Goal: Task Accomplishment & Management: Manage account settings

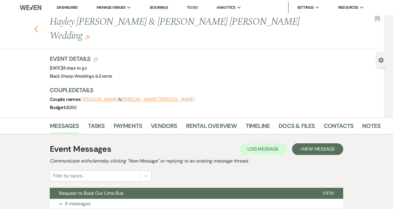
click at [36, 26] on use "button" at bounding box center [36, 29] width 4 height 6
select select "5"
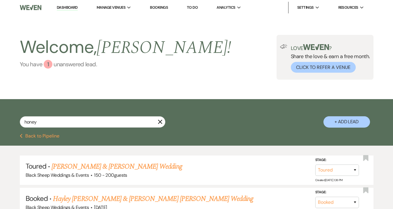
click at [48, 66] on div "1" at bounding box center [48, 64] width 9 height 9
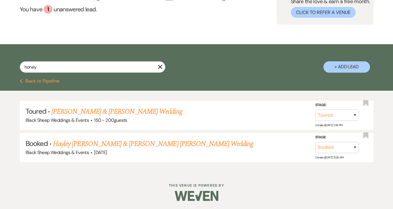
click at [162, 66] on icon "X" at bounding box center [160, 67] width 5 height 5
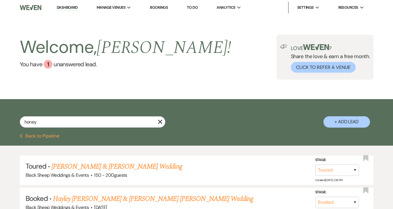
click at [161, 122] on icon "X" at bounding box center [160, 122] width 5 height 5
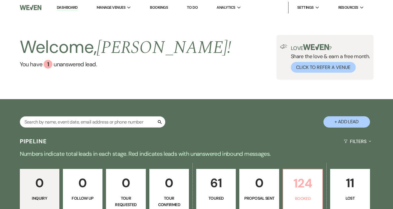
click at [306, 187] on p "124" at bounding box center [303, 184] width 32 height 20
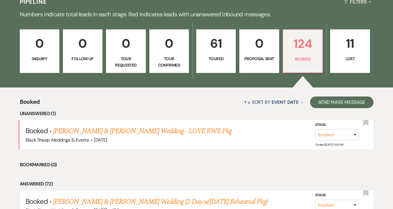
scroll to position [146, 0]
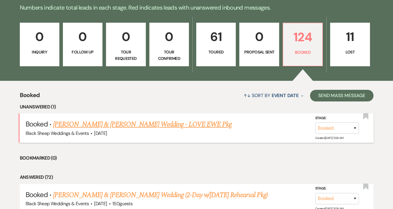
click at [116, 128] on link "[PERSON_NAME] & [PERSON_NAME] Wedding - LOVE EWE Pkg" at bounding box center [142, 124] width 179 height 10
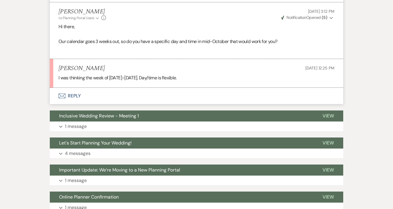
scroll to position [633, 0]
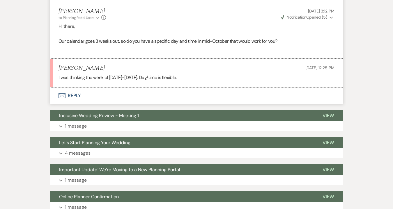
click at [70, 88] on button "Envelope Reply" at bounding box center [197, 96] width 294 height 16
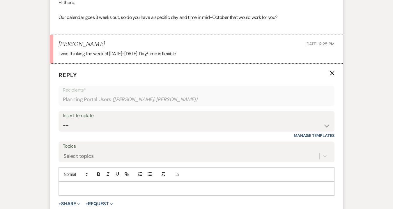
scroll to position [659, 0]
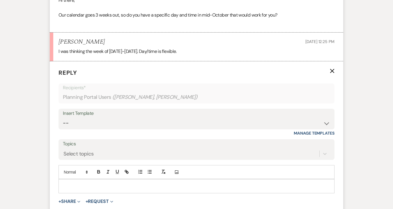
click at [71, 183] on p at bounding box center [196, 186] width 267 height 6
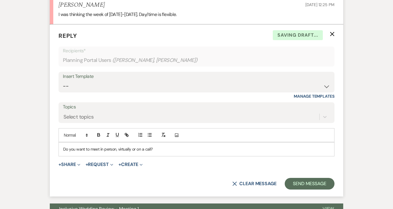
scroll to position [700, 0]
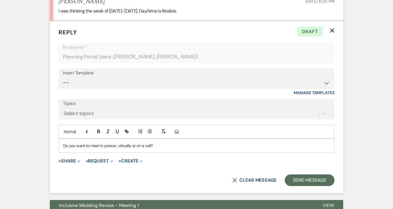
click at [139, 143] on p "Do you want to meet in person, virtually or on a call?" at bounding box center [196, 146] width 267 height 6
click at [153, 143] on p "Do you want to meet in person, virtually or just do a call?" at bounding box center [196, 146] width 267 height 6
click at [182, 143] on p "Do you want to meet in person, virtually or just do a phone call?" at bounding box center [196, 146] width 267 height 6
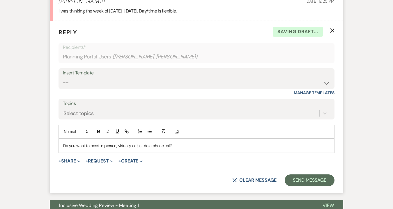
click at [63, 143] on p "Do you want to meet in person, virtually or just do a phone call?" at bounding box center [196, 146] width 267 height 6
drag, startPoint x: 200, startPoint y: 133, endPoint x: 86, endPoint y: 130, distance: 114.2
click at [86, 143] on p "I would have Do you want to meet in person, virtually or just do a phone call?" at bounding box center [196, 146] width 267 height 6
click at [168, 143] on p "I would have [DATE] available in the afternoon...would that work?" at bounding box center [196, 146] width 267 height 6
click at [233, 143] on p "I would have [DATE] available in the afternoon from noon-4pm...would that work?" at bounding box center [196, 146] width 267 height 6
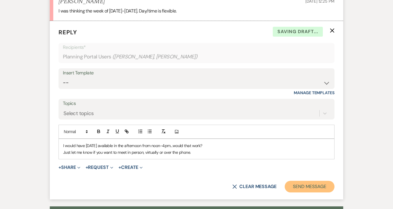
click at [315, 181] on button "Send Message" at bounding box center [310, 187] width 50 height 12
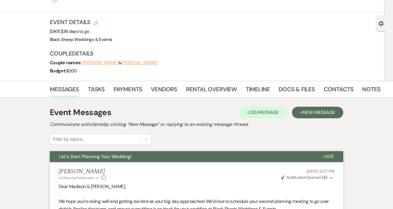
scroll to position [0, 0]
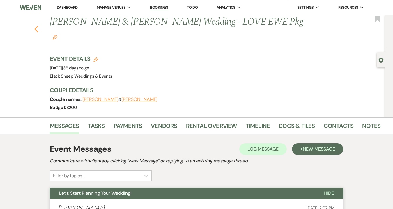
click at [37, 26] on icon "Previous" at bounding box center [36, 29] width 4 height 7
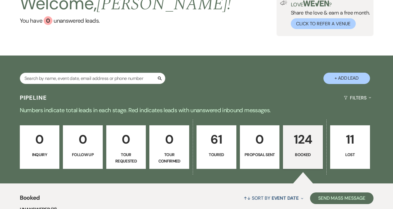
scroll to position [27, 0]
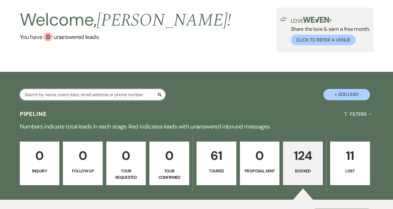
click at [79, 99] on input "text" at bounding box center [93, 94] width 146 height 11
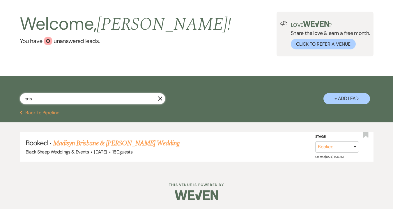
scroll to position [23, 0]
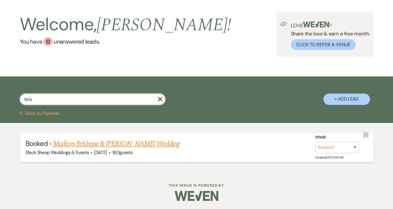
type input "bris"
click at [75, 143] on link "Madisyn Brisbane & [PERSON_NAME] Wedding" at bounding box center [116, 144] width 127 height 10
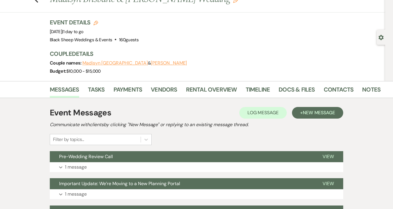
click at [106, 62] on button "Madisyn [GEOGRAPHIC_DATA]" at bounding box center [115, 63] width 66 height 5
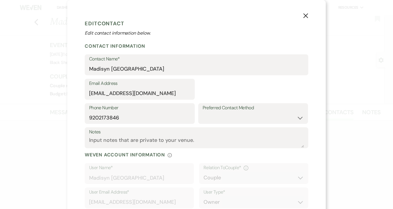
select select "1"
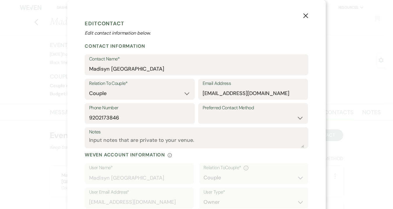
click at [304, 17] on icon "X" at bounding box center [305, 15] width 5 height 5
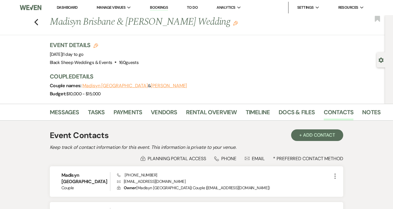
click at [38, 21] on div "Previous Madisyn Brisbane & [PERSON_NAME] Wedding Edit Bookmark" at bounding box center [191, 25] width 388 height 20
click at [36, 22] on use "button" at bounding box center [36, 22] width 4 height 6
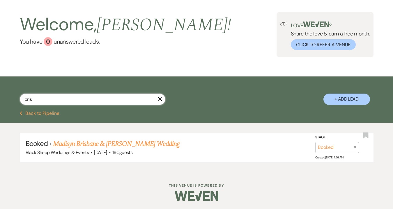
click at [162, 102] on input "bris" at bounding box center [93, 99] width 146 height 11
click at [160, 101] on icon "X" at bounding box center [160, 99] width 5 height 5
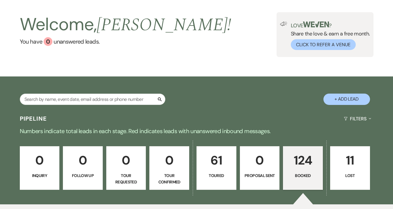
scroll to position [27, 0]
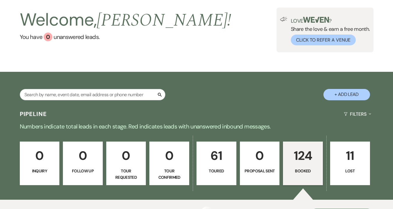
click at [302, 159] on p "124" at bounding box center [303, 156] width 32 height 20
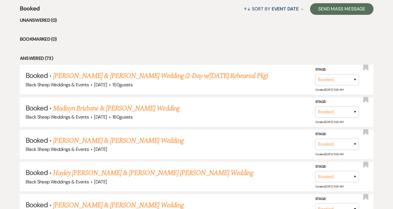
scroll to position [231, 0]
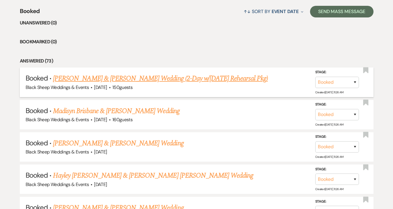
click at [140, 79] on link "[PERSON_NAME] & [PERSON_NAME] Wedding (2-Day w/[DATE] Rehearsal Pkg)" at bounding box center [160, 78] width 215 height 10
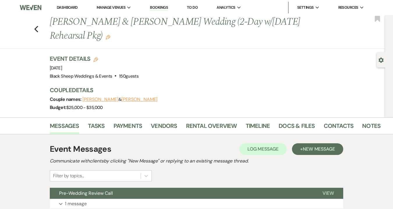
click at [98, 101] on button "[PERSON_NAME]" at bounding box center [100, 99] width 36 height 5
select select "1"
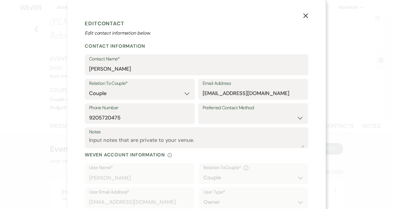
click at [305, 15] on icon "X" at bounding box center [305, 15] width 5 height 5
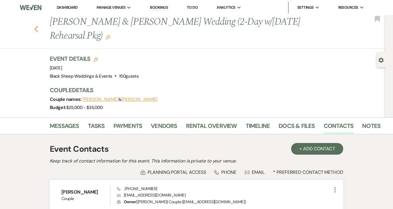
click at [38, 27] on icon "Previous" at bounding box center [36, 29] width 4 height 7
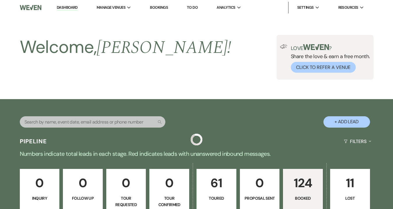
scroll to position [231, 0]
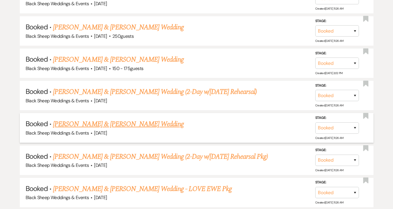
click at [106, 119] on link "[PERSON_NAME] & [PERSON_NAME] Wedding" at bounding box center [118, 124] width 130 height 10
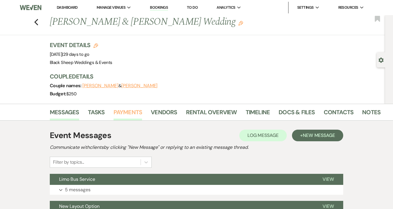
click at [126, 113] on link "Payments" at bounding box center [128, 114] width 29 height 13
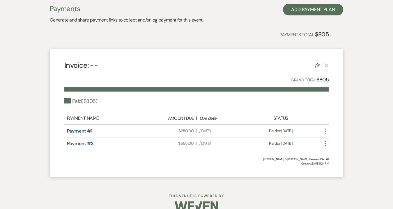
scroll to position [131, 0]
